Goal: Task Accomplishment & Management: Use online tool/utility

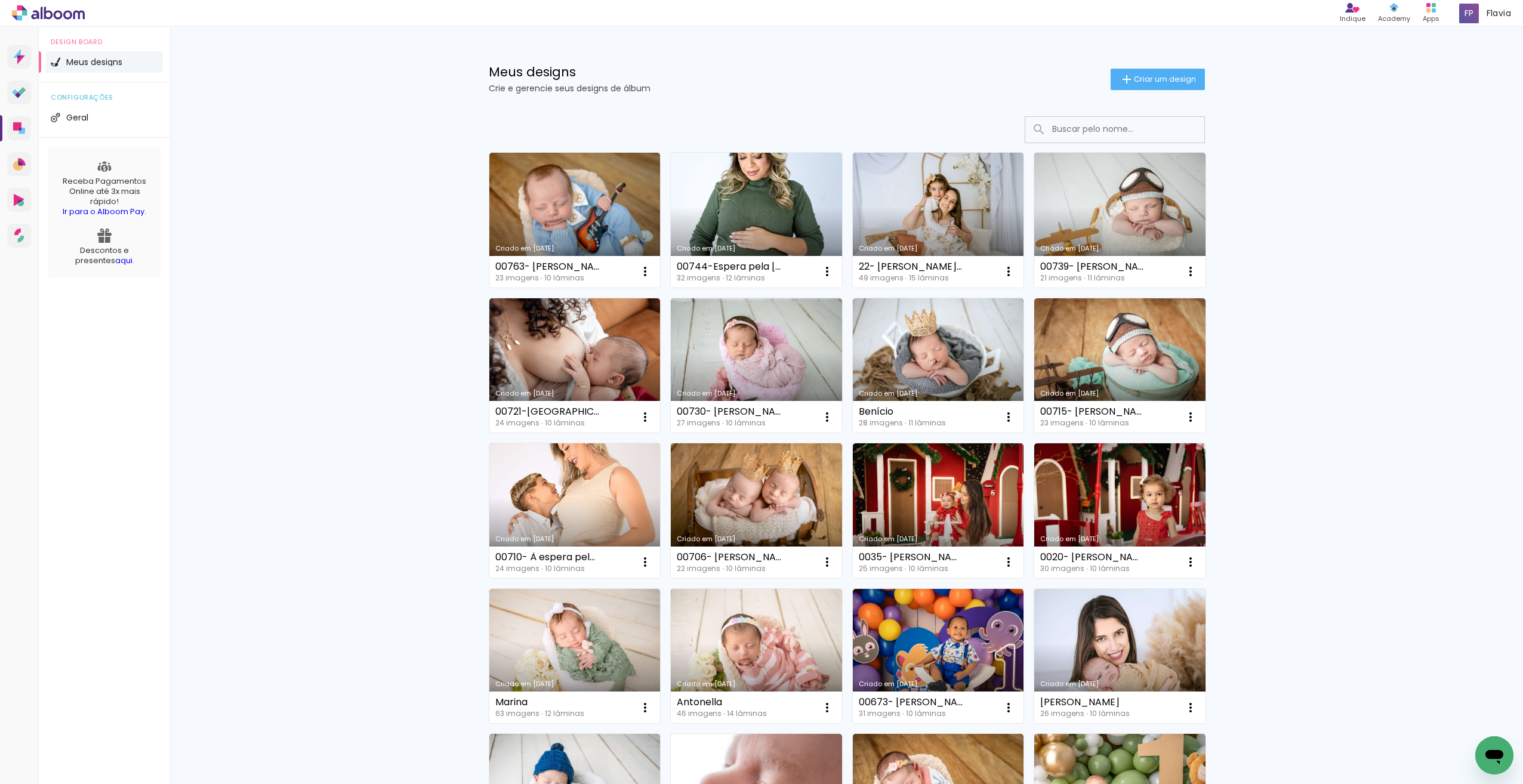
click at [587, 236] on link "Criado em [DATE]" at bounding box center [575, 220] width 171 height 135
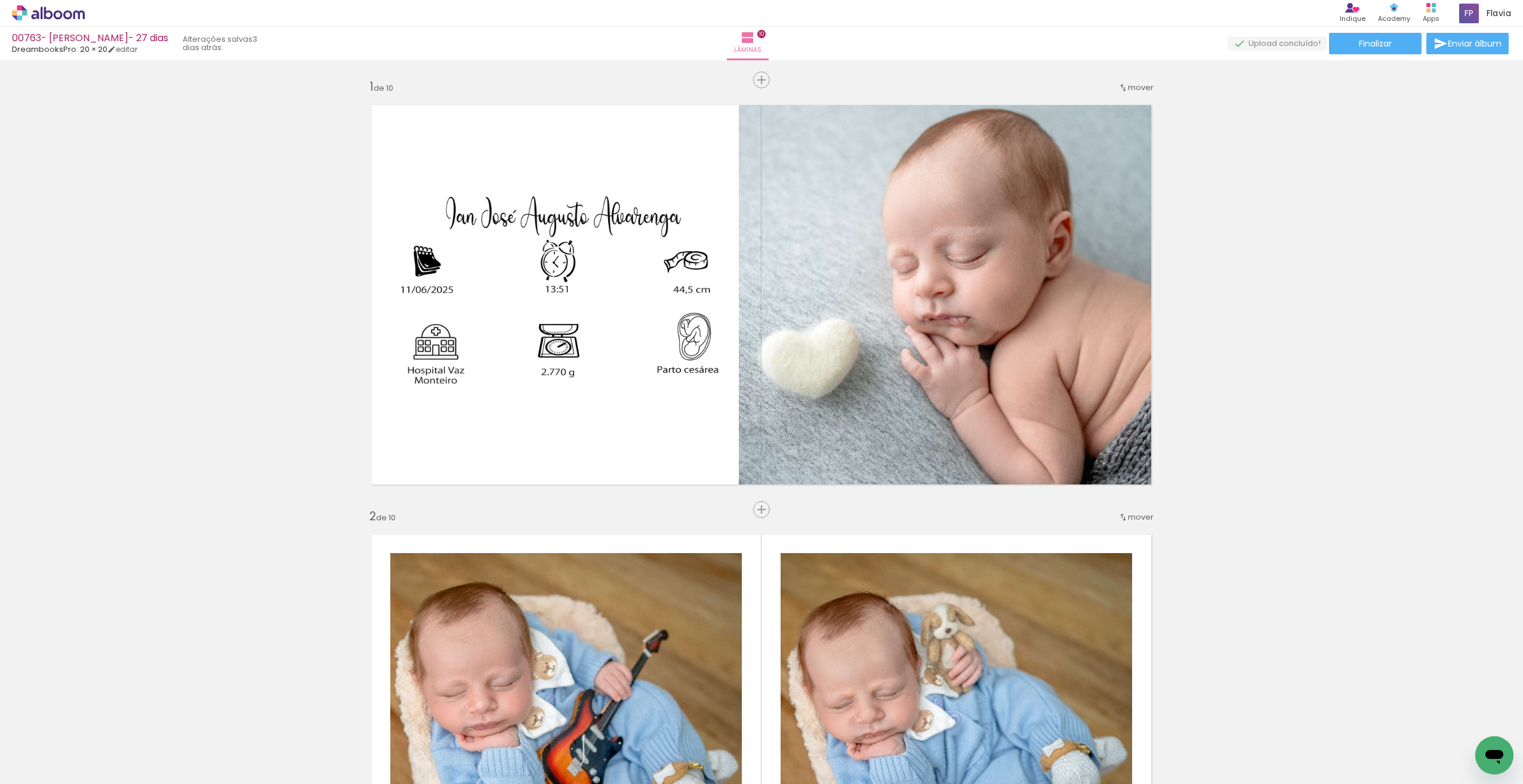
click at [52, 764] on span "Adicionar Fotos" at bounding box center [42, 767] width 36 height 13
click at [0, 0] on input "file" at bounding box center [0, 0] width 0 height 0
click at [56, 763] on span "Adicionar Fotos" at bounding box center [42, 767] width 36 height 13
click at [0, 0] on input "file" at bounding box center [0, 0] width 0 height 0
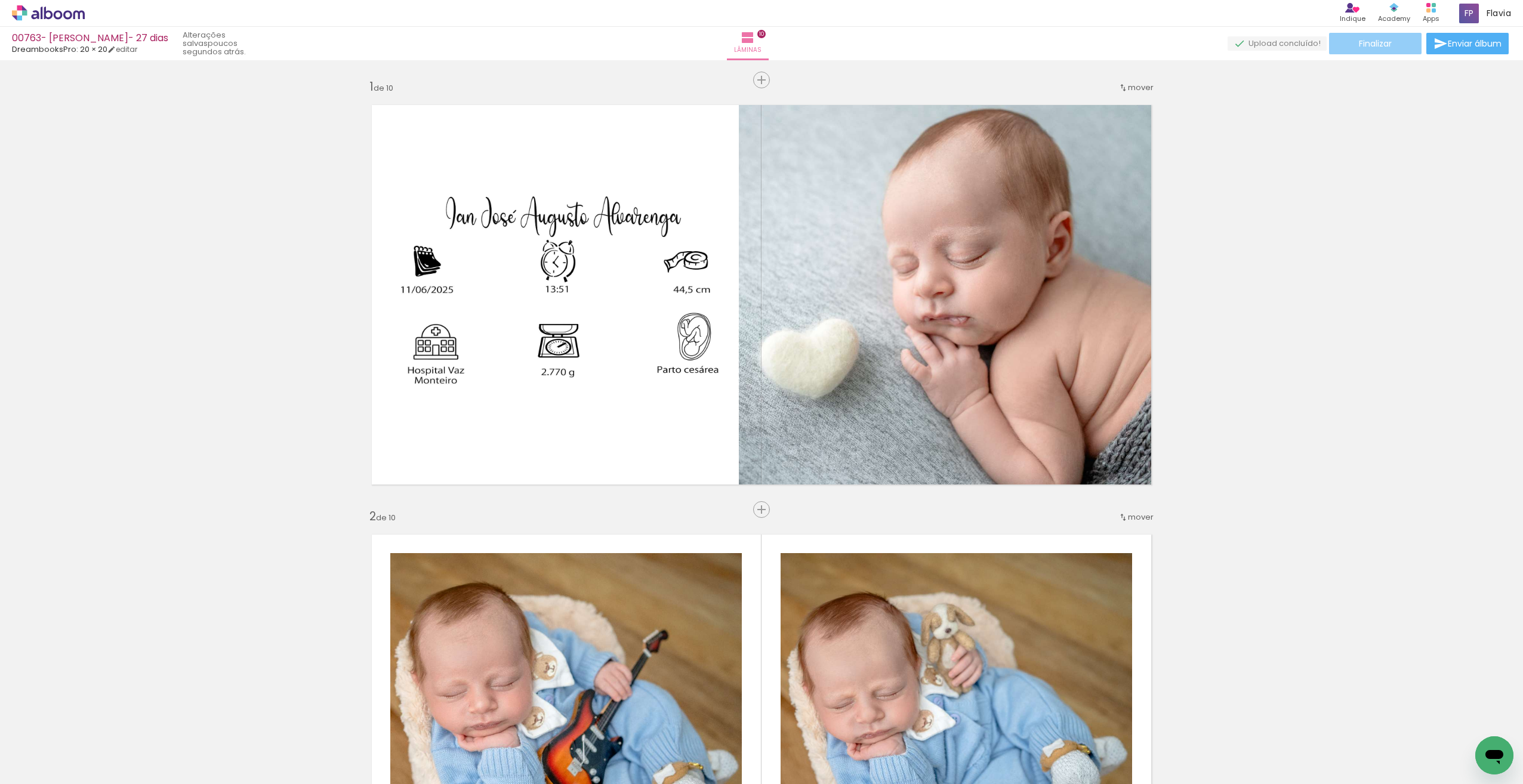
click at [1378, 47] on span "Finalizar" at bounding box center [1376, 43] width 33 height 9
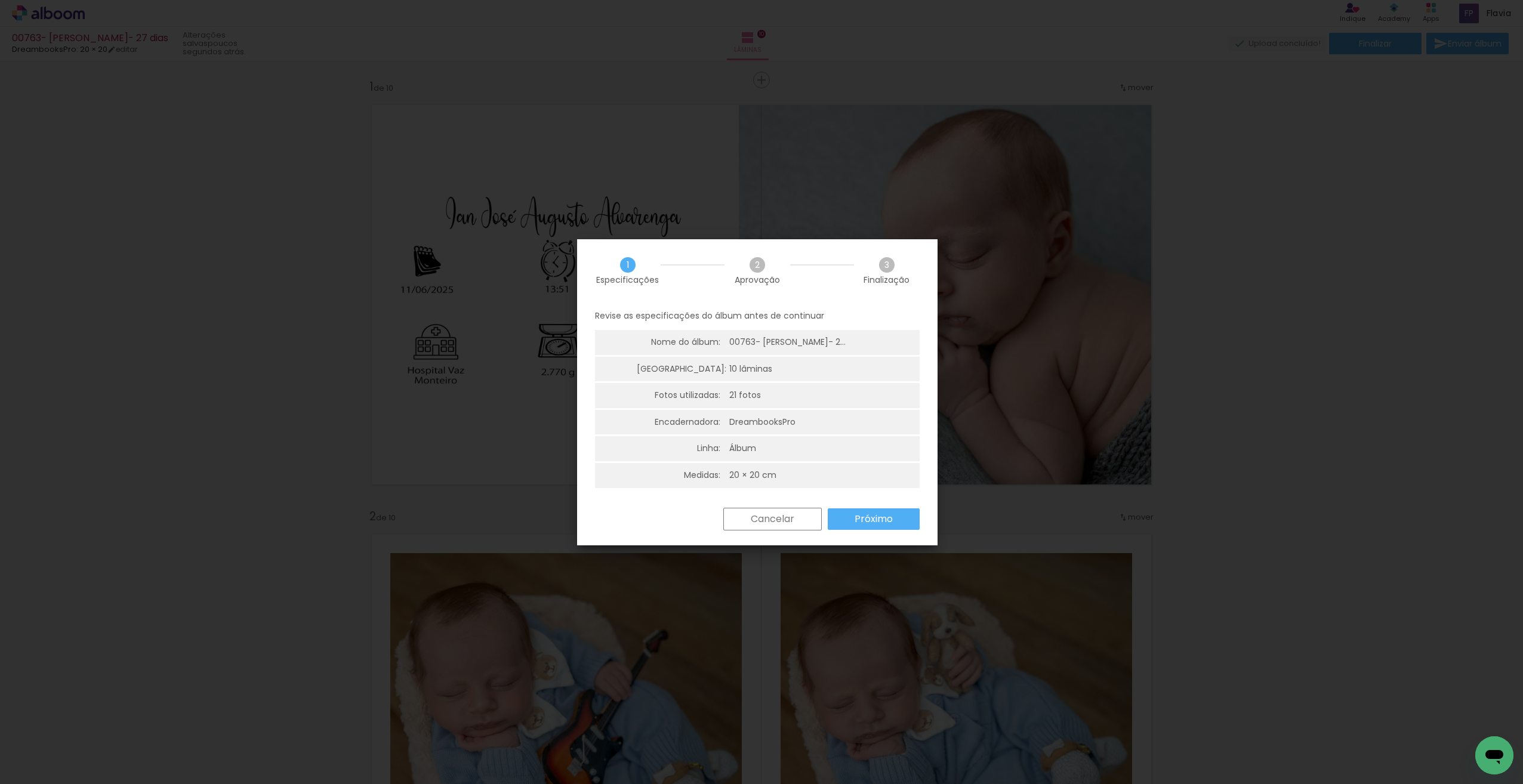
click at [0, 0] on slot "Próximo" at bounding box center [0, 0] width 0 height 0
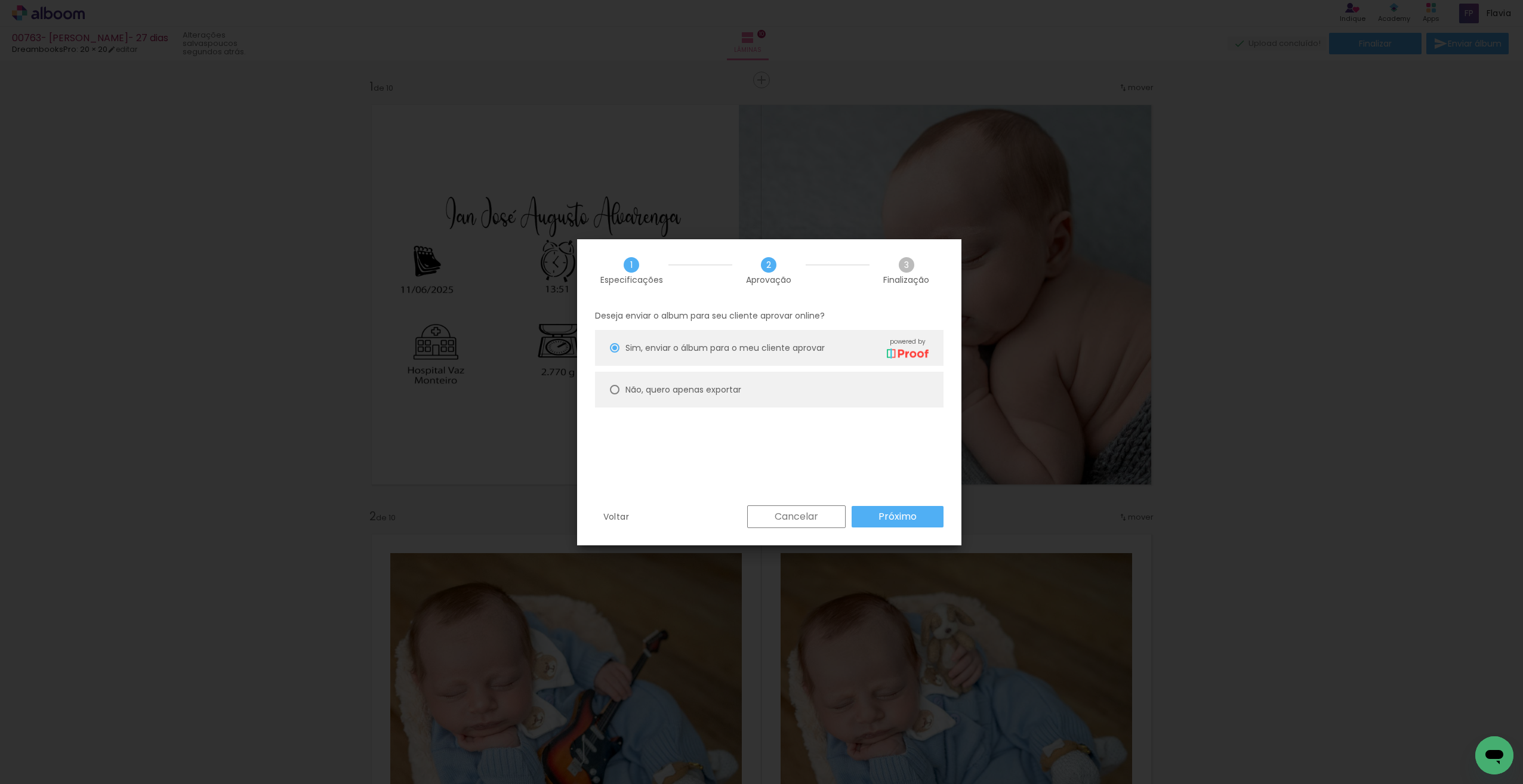
click at [868, 522] on paper-button "Próximo" at bounding box center [898, 516] width 92 height 21
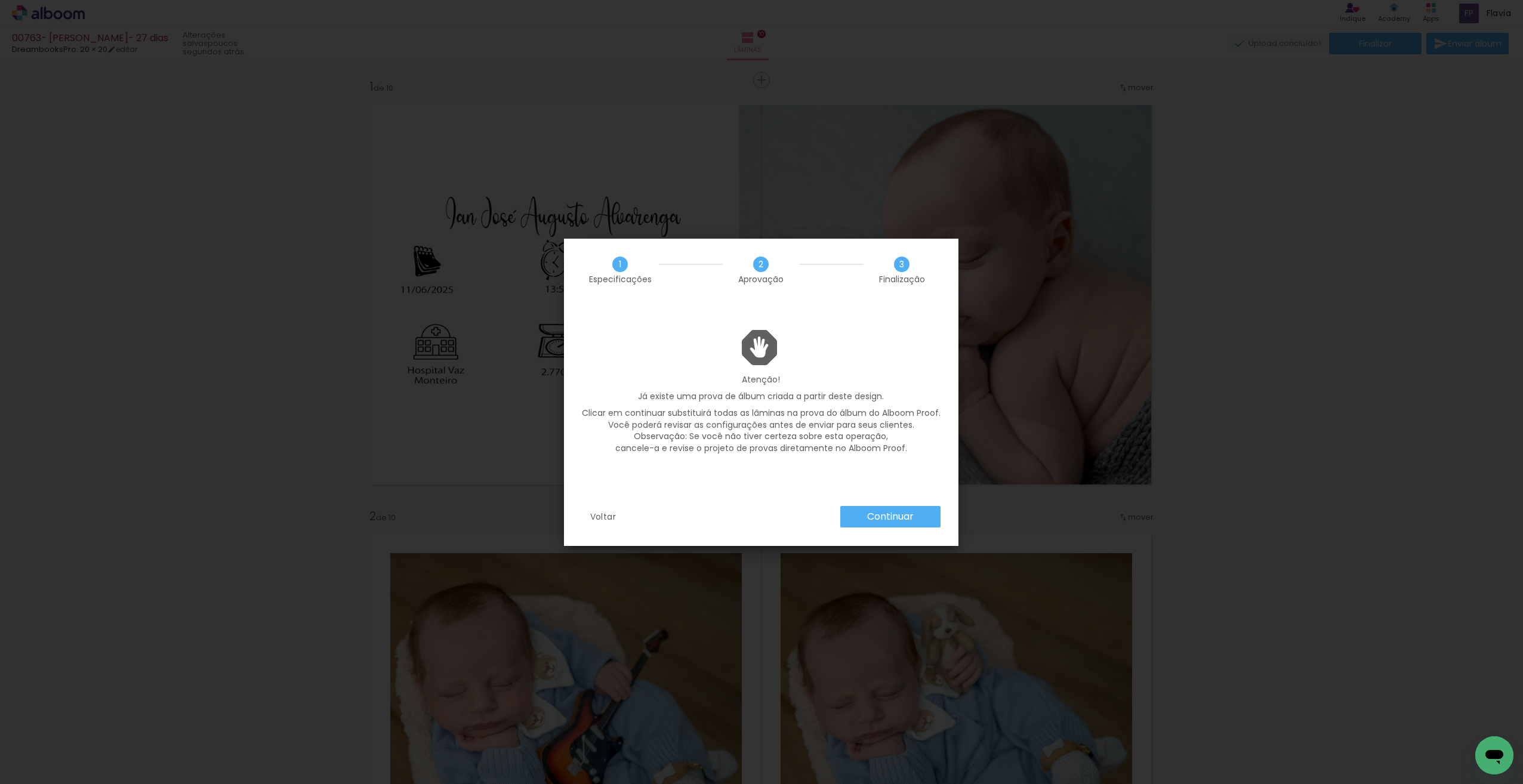
click at [0, 0] on slot "Continuar" at bounding box center [0, 0] width 0 height 0
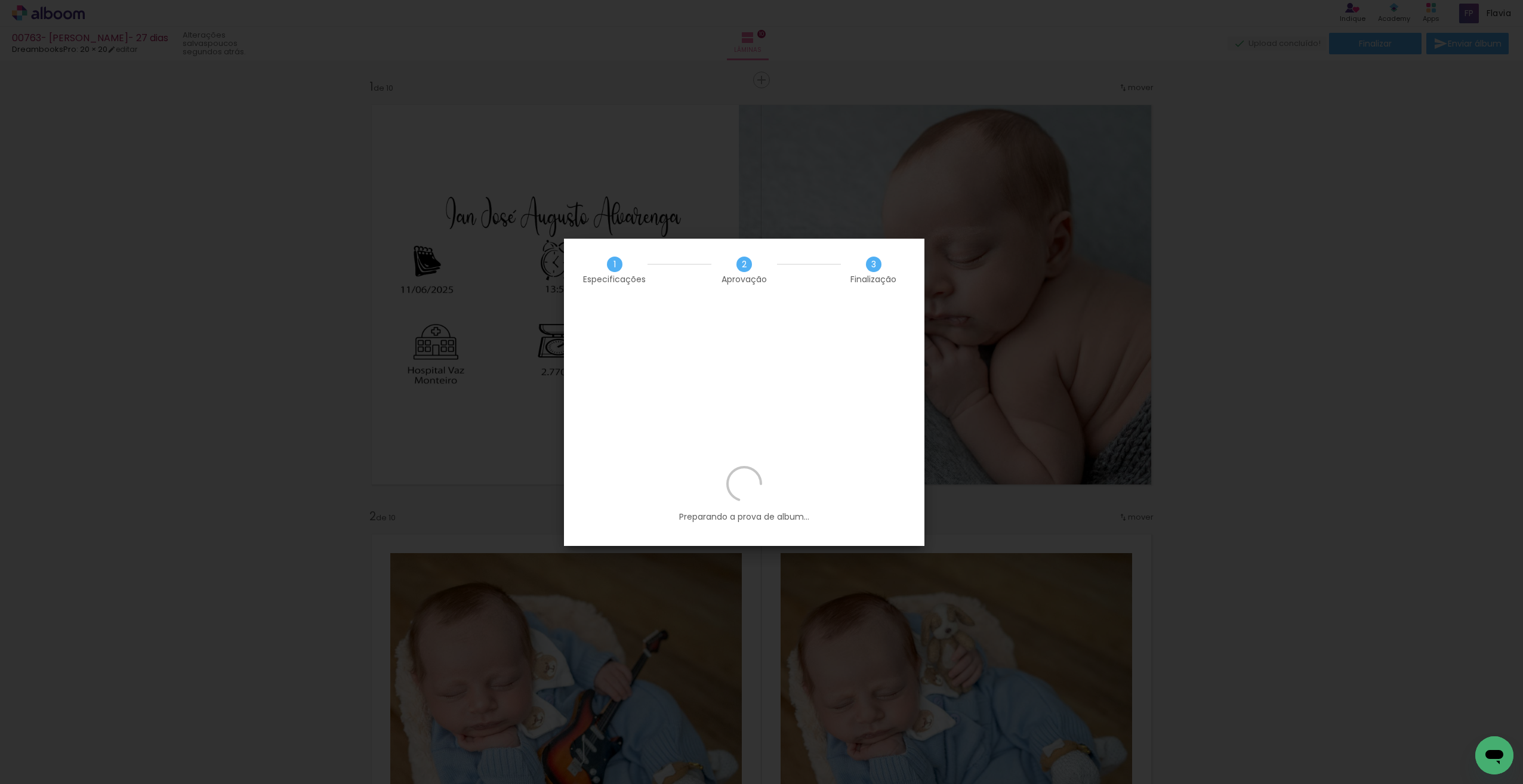
click at [1251, 278] on iron-overlay-backdrop at bounding box center [761, 392] width 1523 height 784
click at [863, 466] on p "Preparando a prova de album..." at bounding box center [744, 494] width 325 height 57
drag, startPoint x: 1215, startPoint y: 133, endPoint x: 1223, endPoint y: 146, distance: 15.3
click at [1215, 135] on iron-overlay-backdrop at bounding box center [761, 392] width 1523 height 784
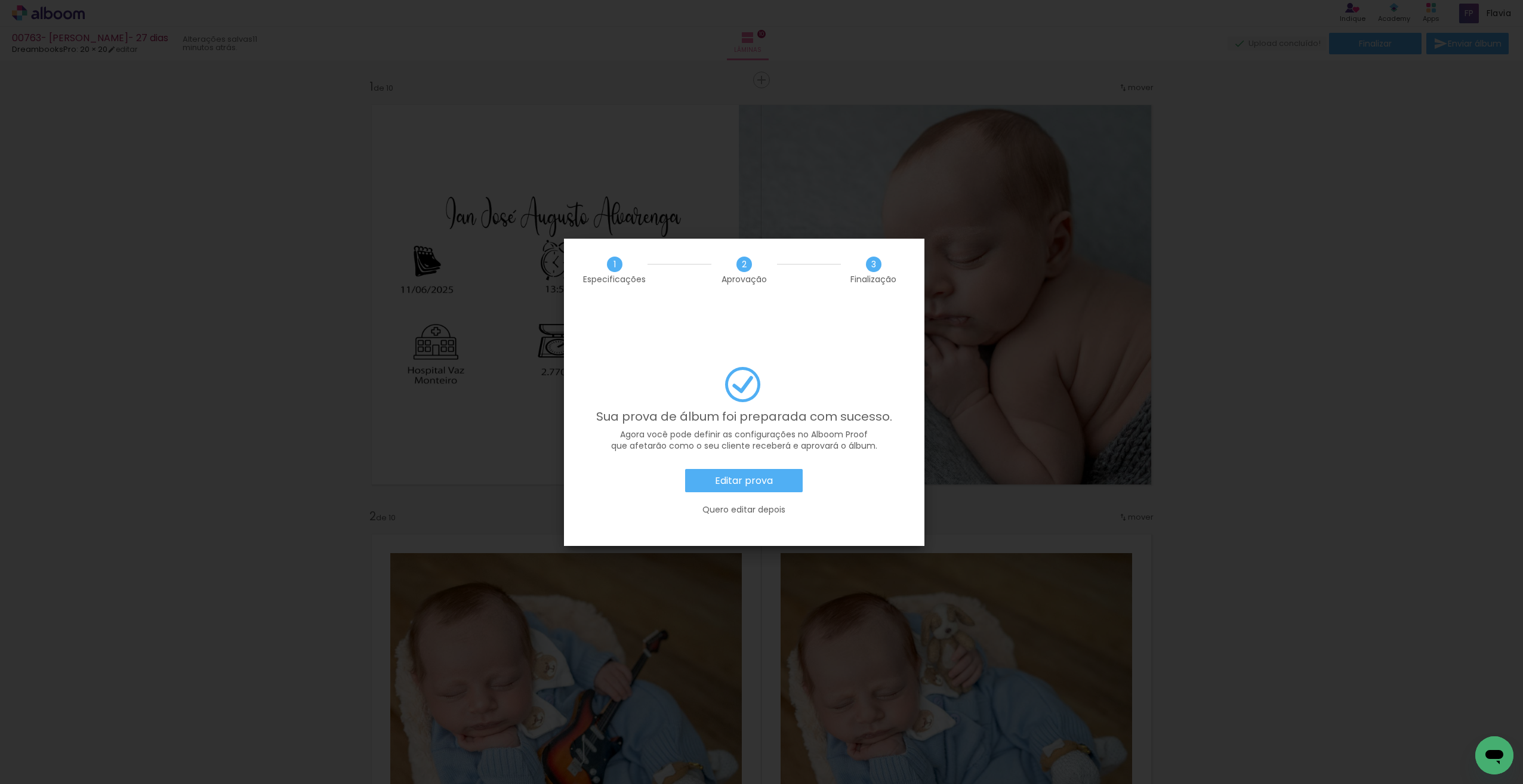
click at [0, 0] on slot "Quero editar depois" at bounding box center [0, 0] width 0 height 0
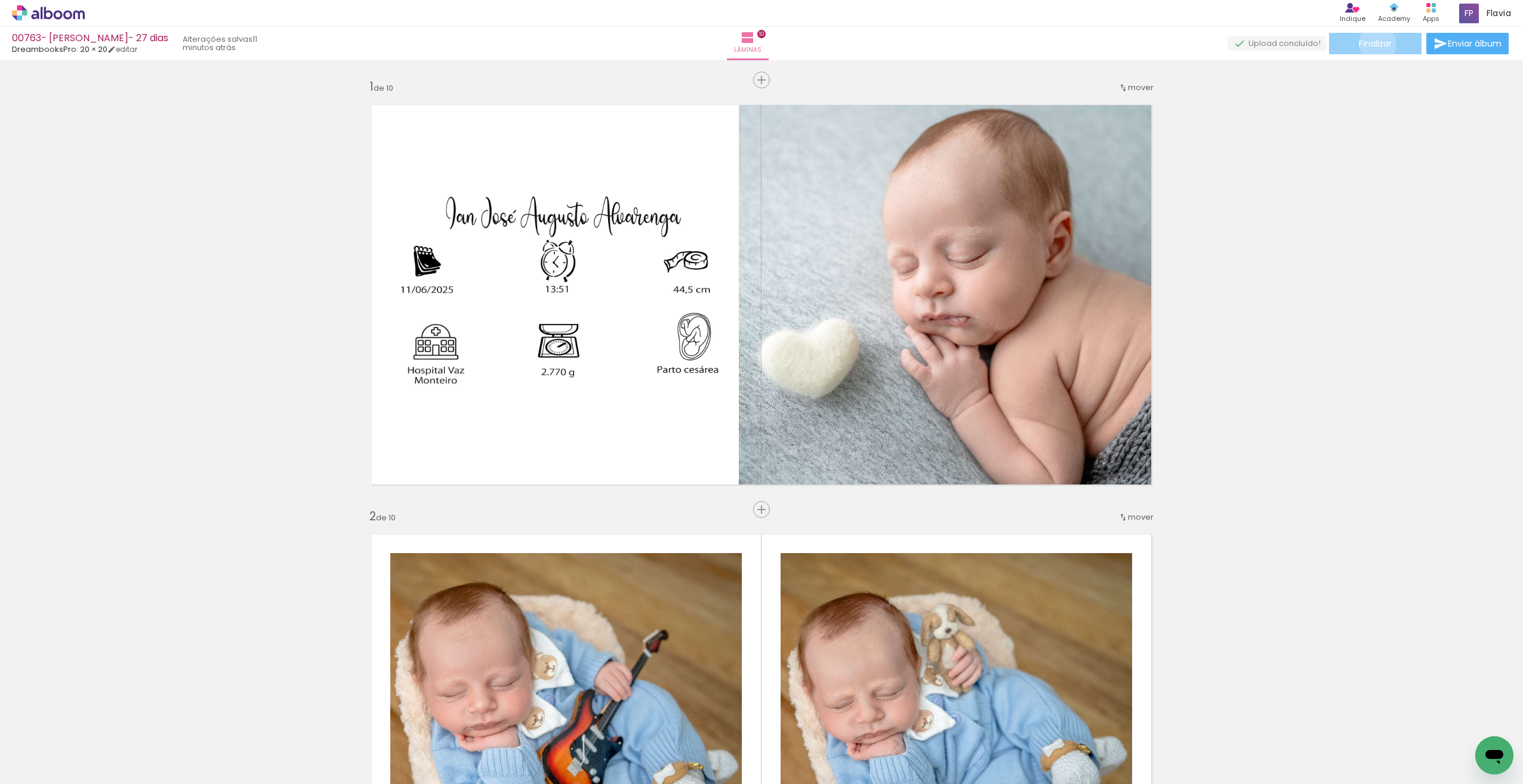
click at [1375, 43] on span "Finalizar" at bounding box center [1376, 43] width 33 height 9
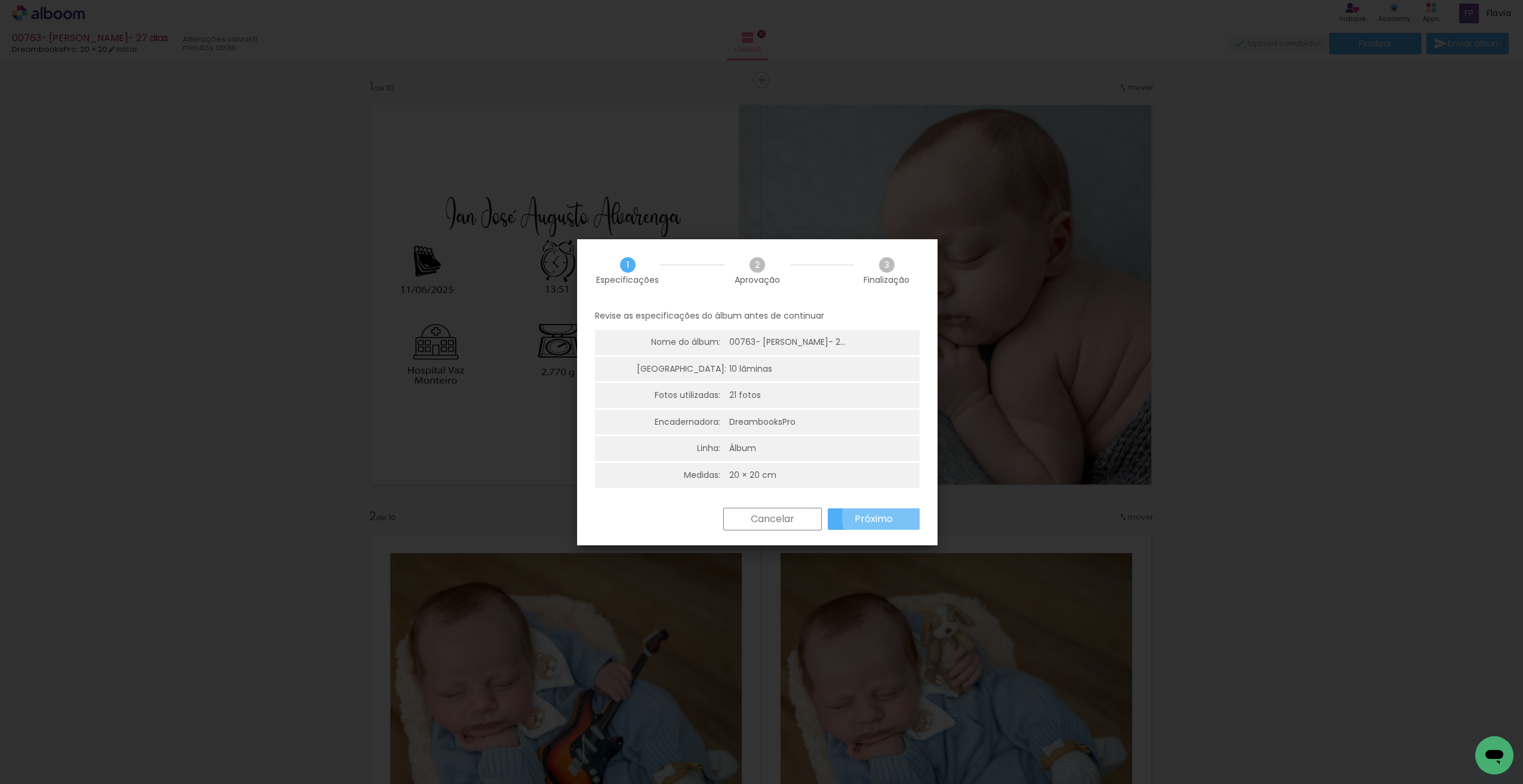
click at [0, 0] on slot "Próximo" at bounding box center [0, 0] width 0 height 0
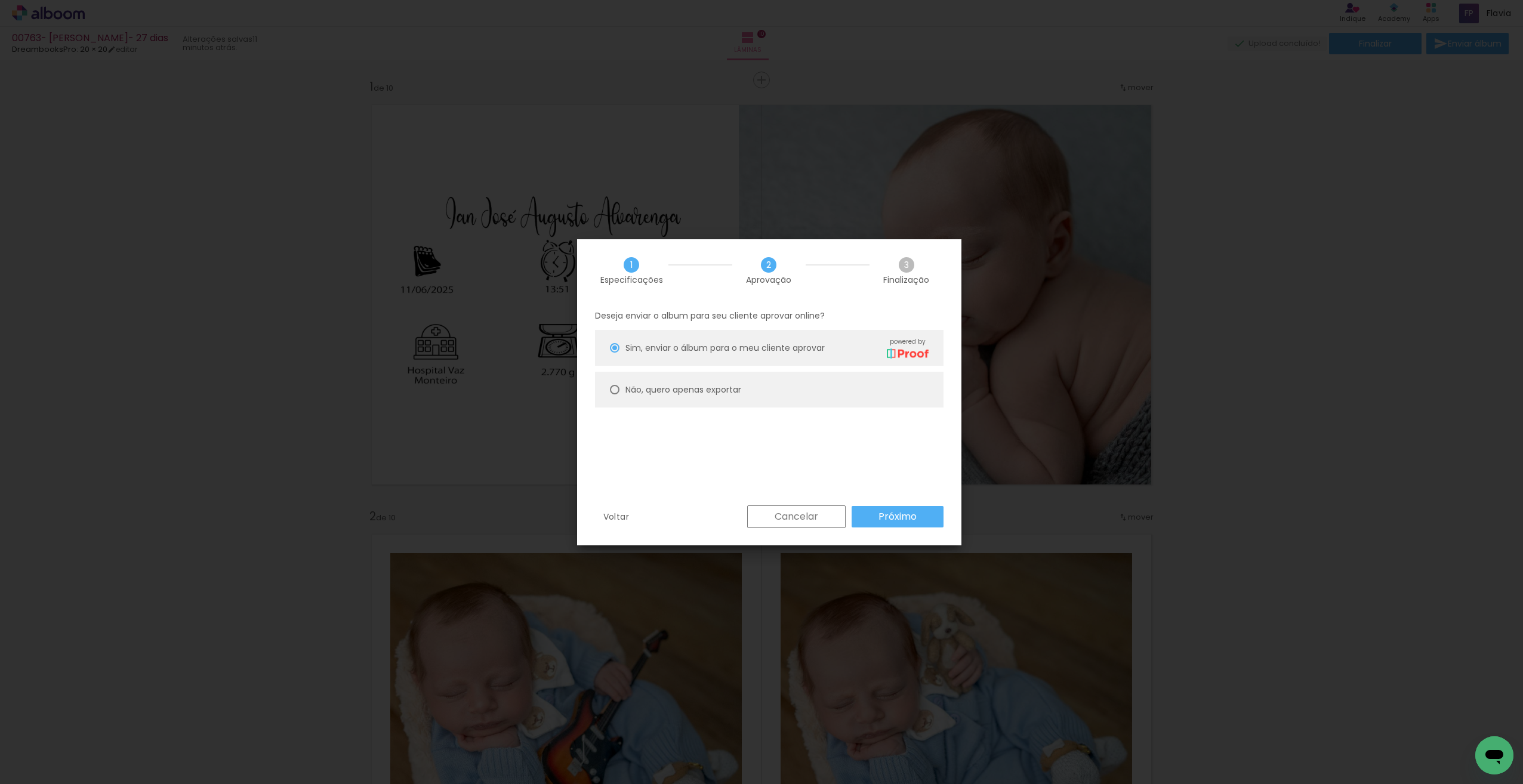
click at [0, 0] on slot "Próximo" at bounding box center [0, 0] width 0 height 0
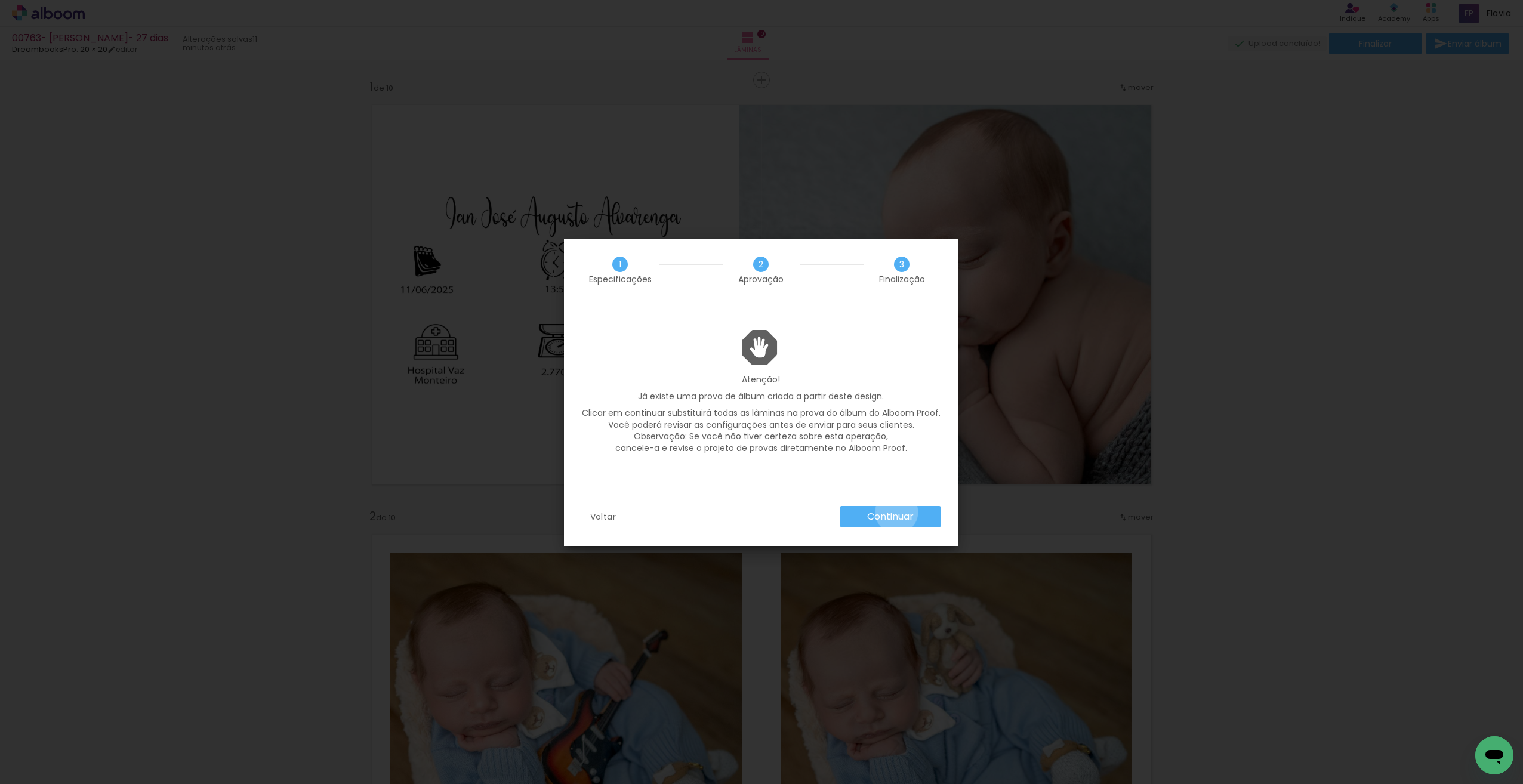
click at [0, 0] on slot "Continuar" at bounding box center [0, 0] width 0 height 0
